Goal: Information Seeking & Learning: Understand process/instructions

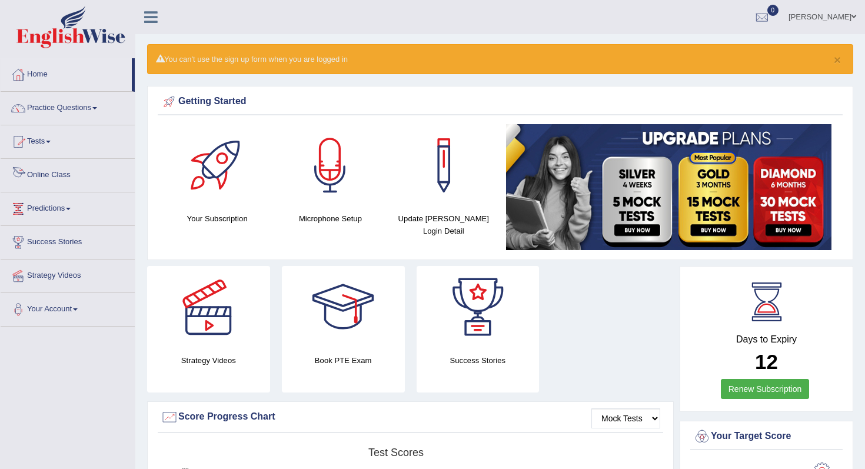
click at [44, 179] on link "Online Class" at bounding box center [68, 173] width 134 height 29
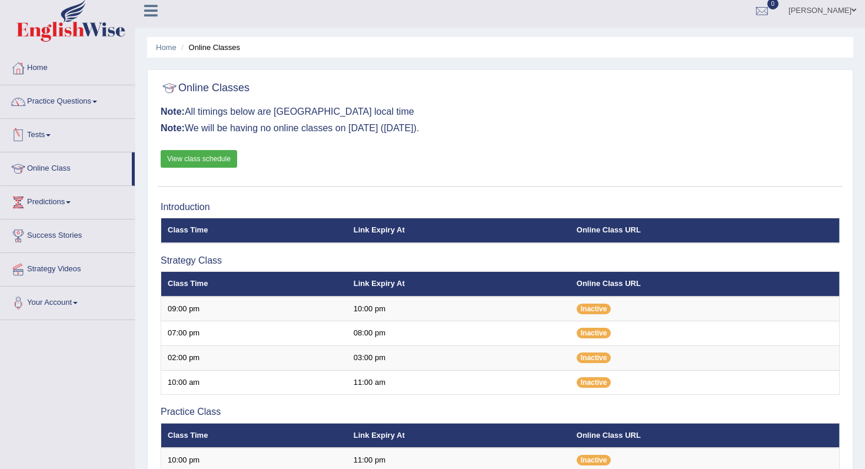
scroll to position [8, 0]
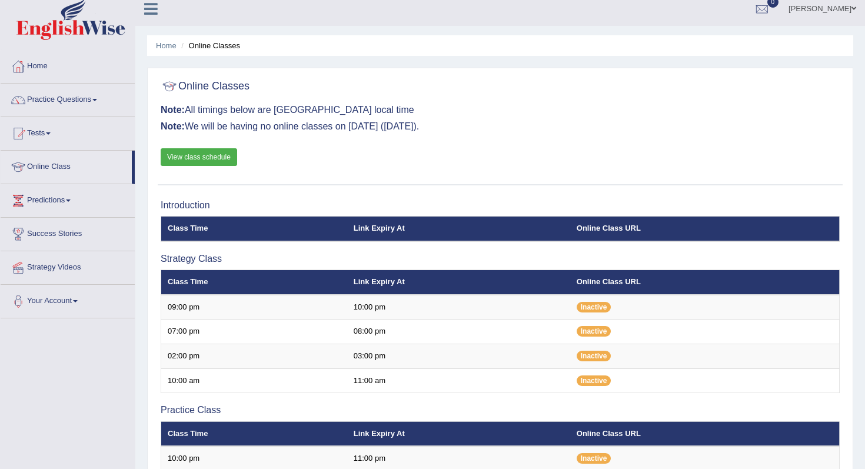
click at [227, 146] on div "Online Classes Note: All timings below are Melbourne local time Note: We will b…" at bounding box center [500, 129] width 685 height 111
click at [225, 154] on link "View class schedule" at bounding box center [199, 157] width 77 height 18
